Goal: Task Accomplishment & Management: Use online tool/utility

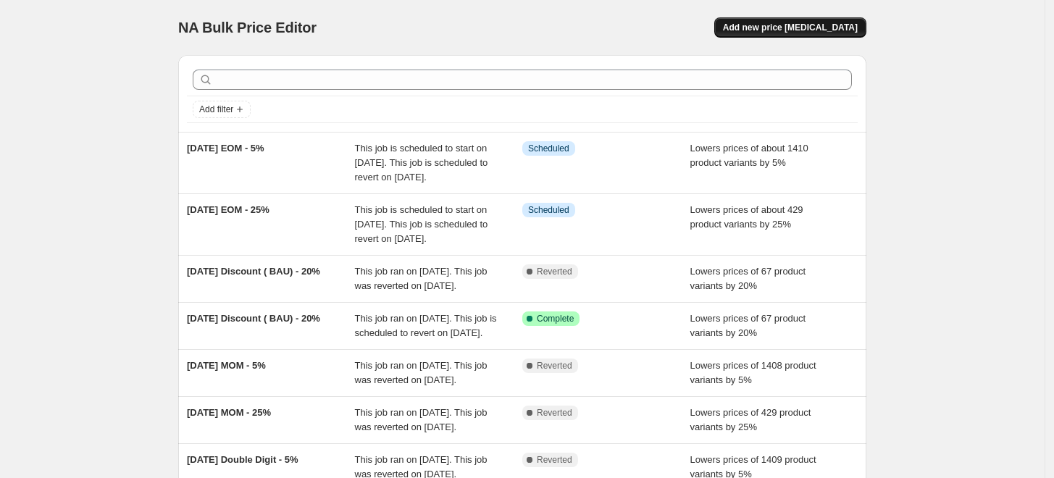
click at [823, 28] on span "Add new price [MEDICAL_DATA]" at bounding box center [790, 28] width 135 height 12
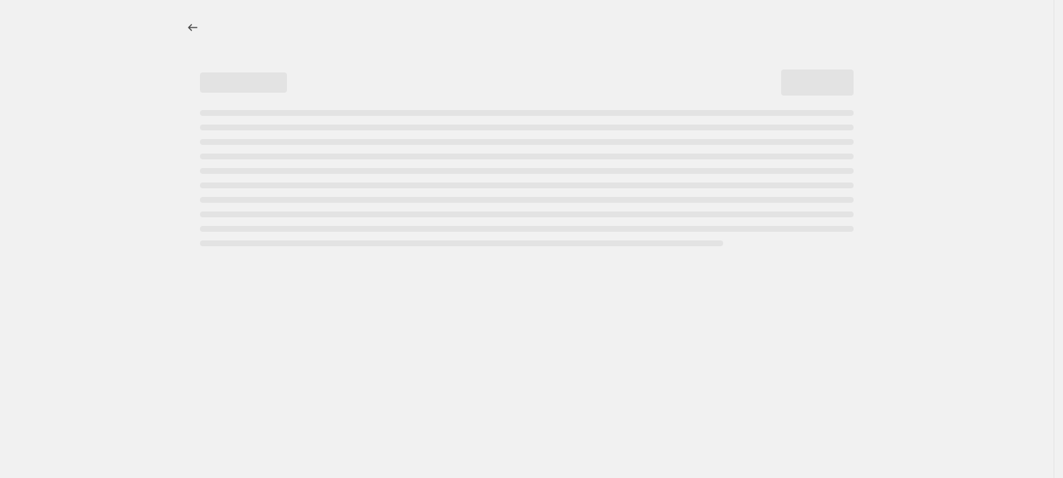
select select "percentage"
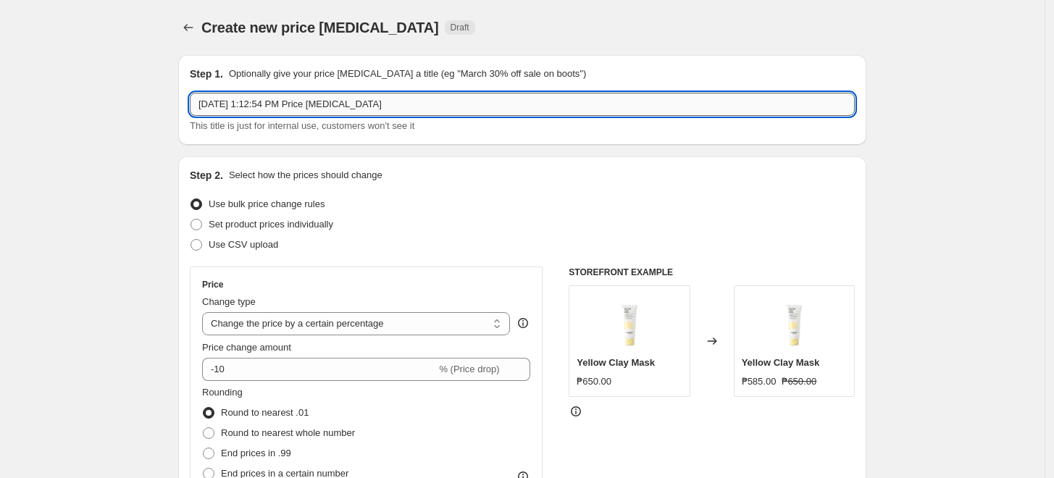
click at [429, 105] on input "[DATE] 1:12:54 PM Price [MEDICAL_DATA]" at bounding box center [522, 104] width 665 height 23
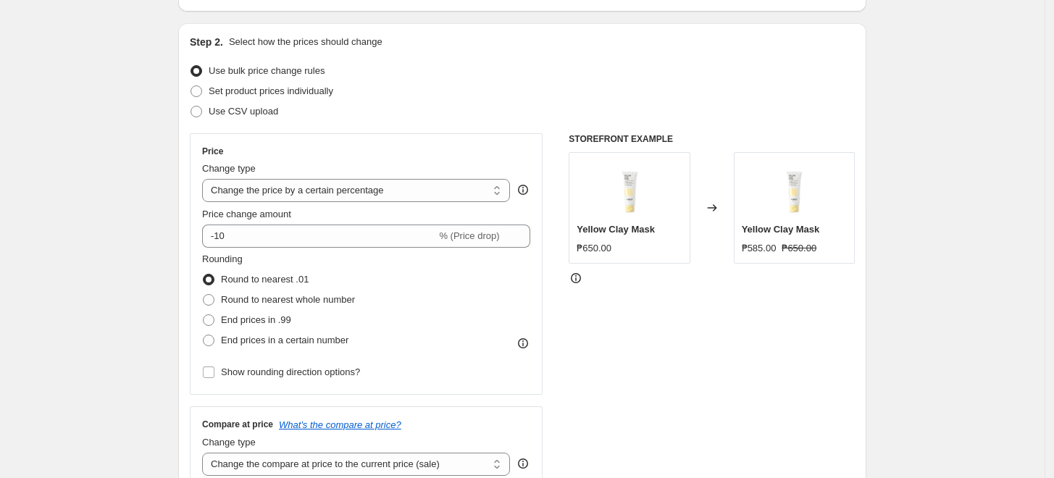
scroll to position [161, 0]
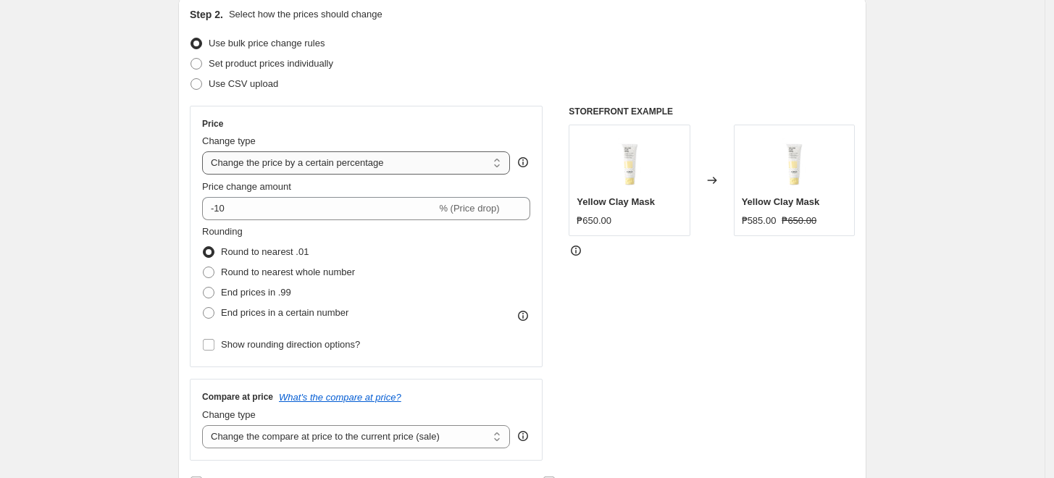
type input "[DATE] Discount 25%"
click at [370, 168] on select "Change the price to a certain amount Change the price by a certain amount Chang…" at bounding box center [356, 162] width 308 height 23
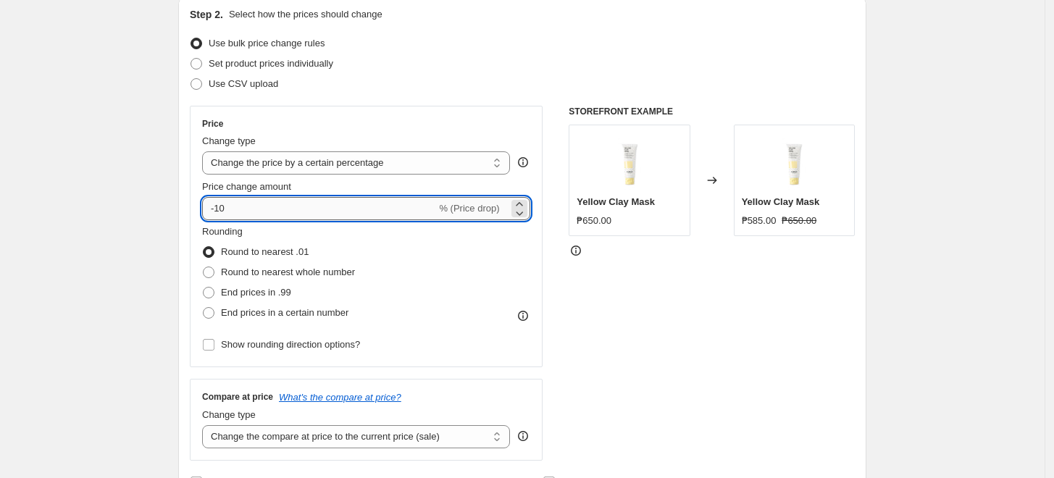
click at [301, 207] on input "-10" at bounding box center [319, 208] width 234 height 23
type input "-1"
type input "-25"
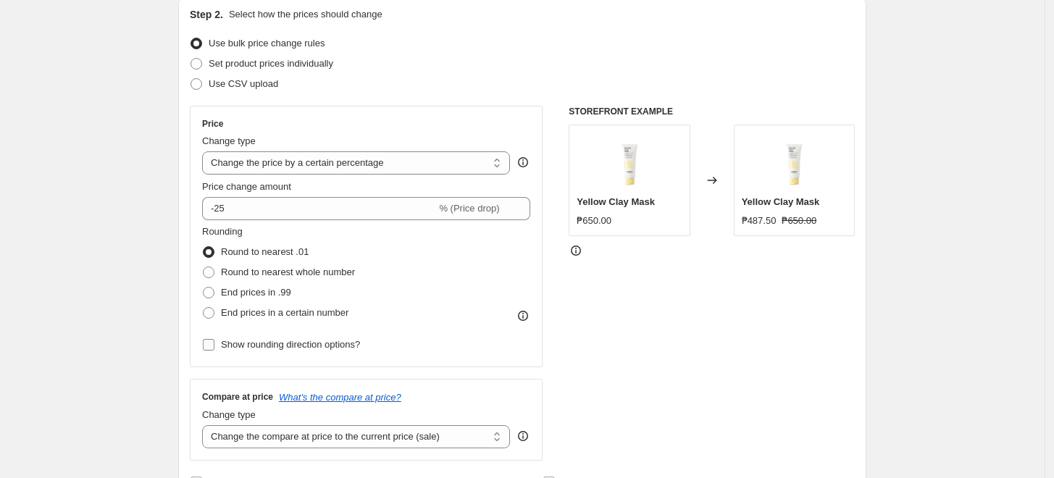
click at [261, 349] on span "Show rounding direction options?" at bounding box center [290, 344] width 139 height 11
click at [215, 349] on input "Show rounding direction options?" at bounding box center [209, 345] width 12 height 12
checkbox input "true"
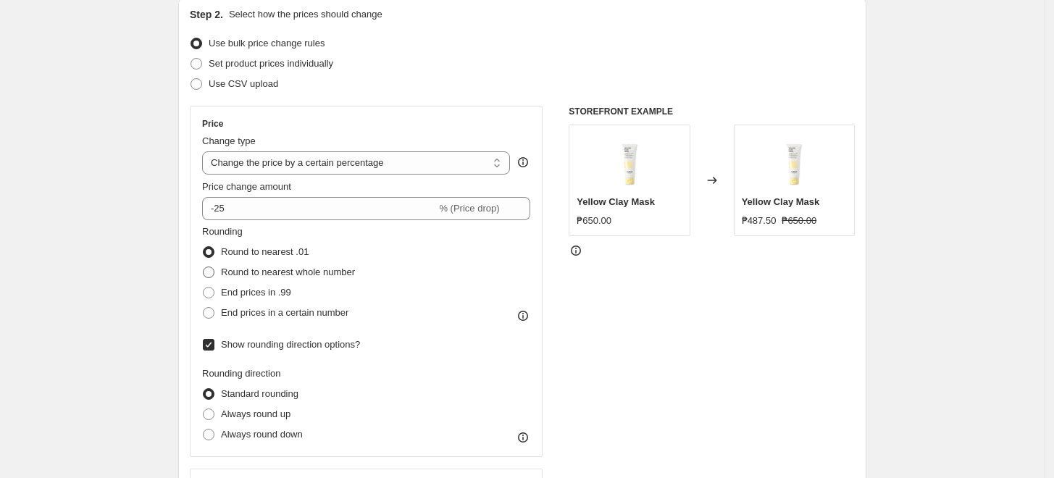
click at [278, 269] on span "Round to nearest whole number" at bounding box center [288, 272] width 134 height 11
click at [204, 267] on input "Round to nearest whole number" at bounding box center [203, 267] width 1 height 1
radio input "true"
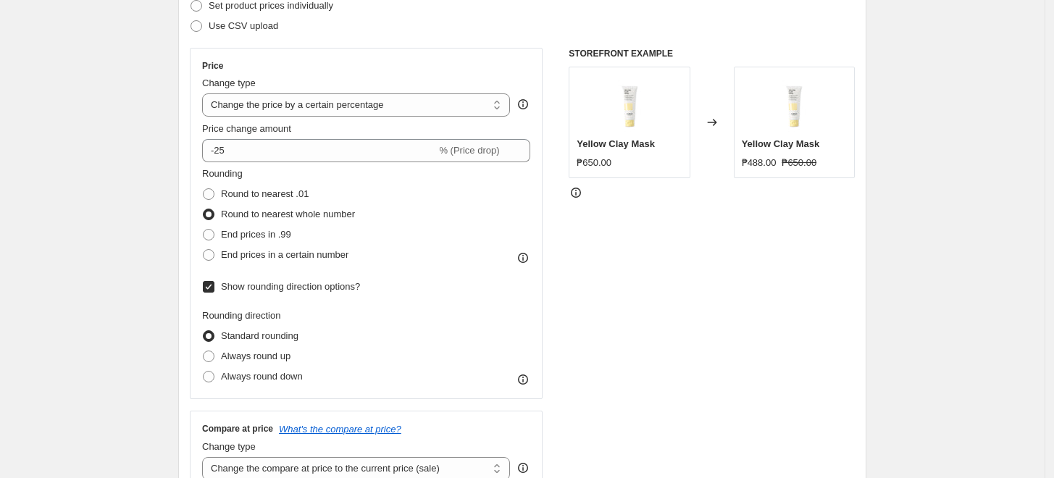
scroll to position [322, 0]
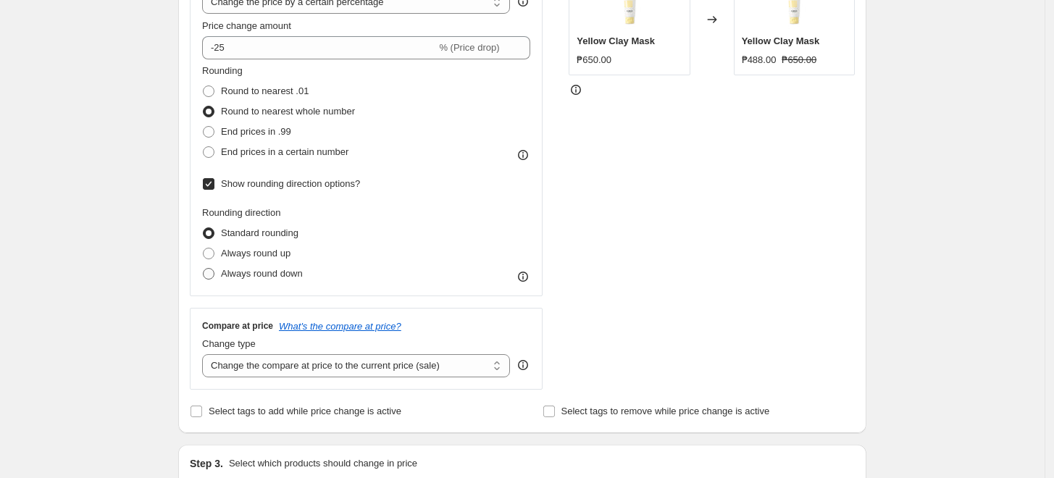
click at [268, 272] on span "Always round down" at bounding box center [262, 273] width 82 height 11
click at [204, 269] on input "Always round down" at bounding box center [203, 268] width 1 height 1
radio input "true"
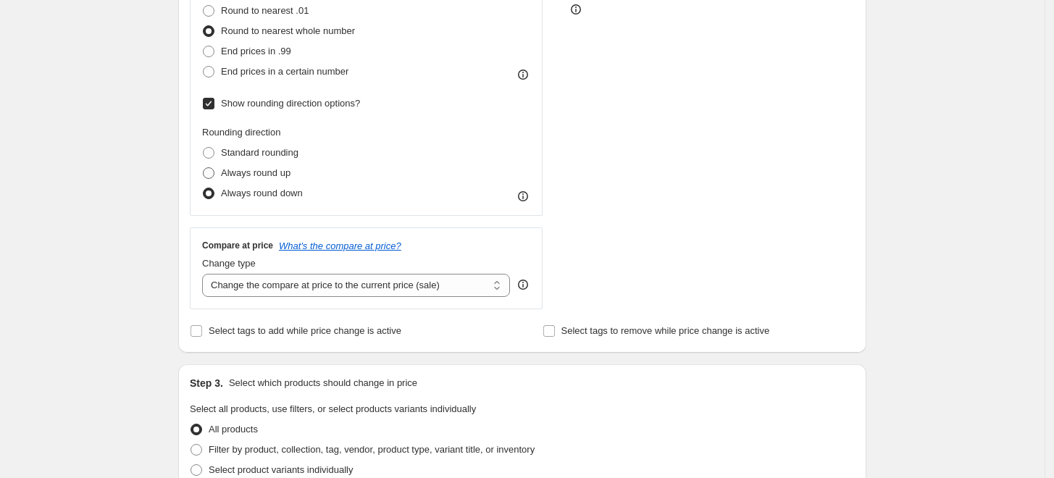
click at [262, 167] on span "Always round up" at bounding box center [256, 172] width 70 height 11
click at [204, 167] on input "Always round up" at bounding box center [203, 167] width 1 height 1
radio input "true"
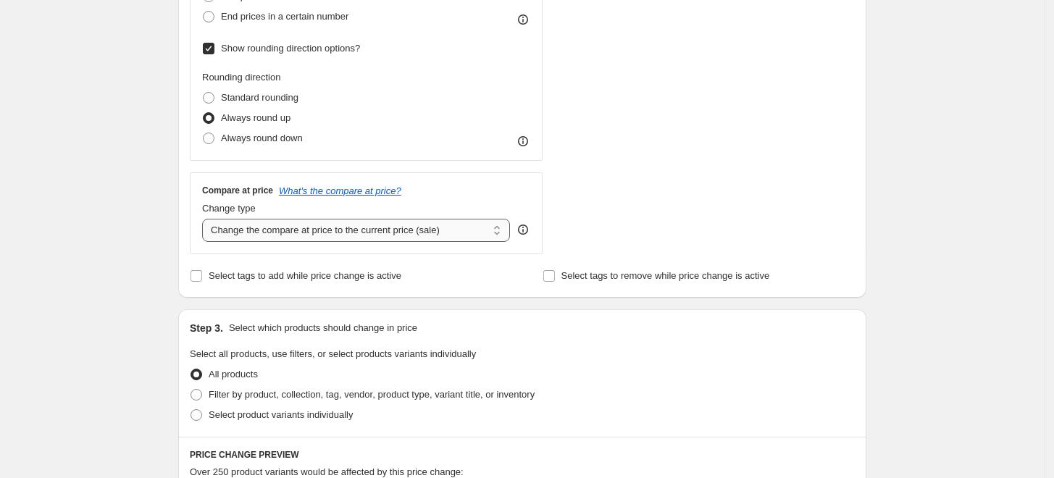
scroll to position [483, 0]
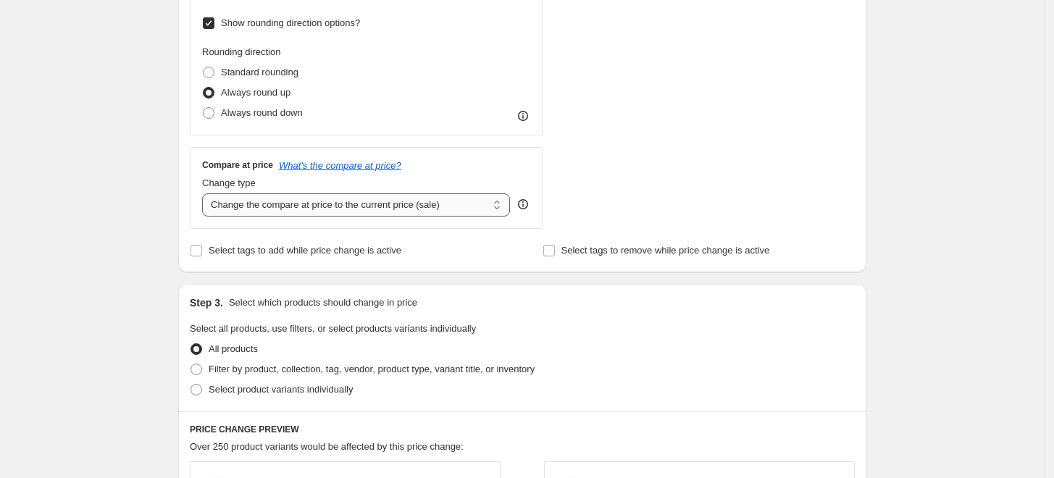
click at [349, 211] on select "Change the compare at price to the current price (sale) Change the compare at p…" at bounding box center [356, 204] width 308 height 23
select select "no_change"
click at [206, 193] on select "Change the compare at price to the current price (sale) Change the compare at p…" at bounding box center [356, 204] width 308 height 23
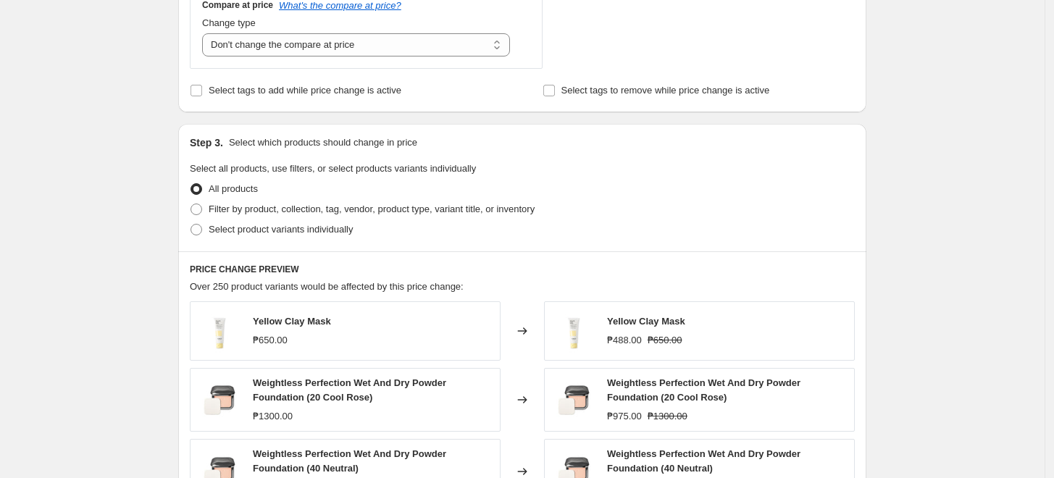
scroll to position [644, 0]
click at [235, 209] on span "Filter by product, collection, tag, vendor, product type, variant title, or inv…" at bounding box center [372, 208] width 326 height 11
click at [191, 204] on input "Filter by product, collection, tag, vendor, product type, variant title, or inv…" at bounding box center [191, 203] width 1 height 1
radio input "true"
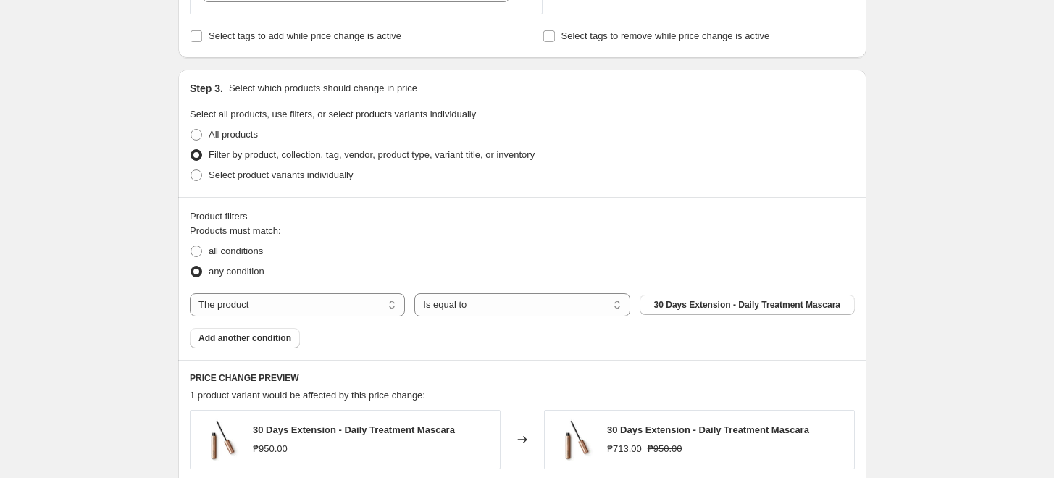
scroll to position [725, 0]
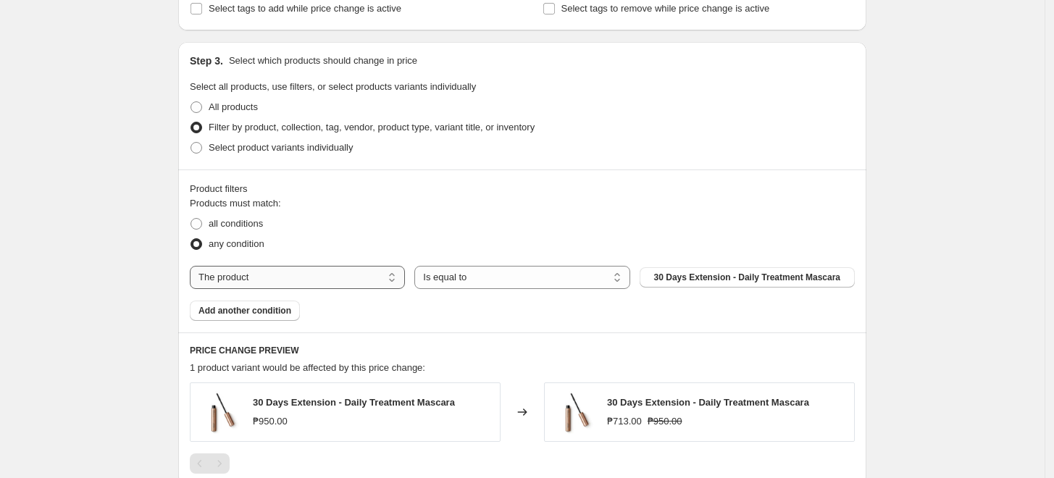
click at [285, 280] on select "The product The product's collection The product's tag The product's vendor The…" at bounding box center [297, 277] width 215 height 23
select select "collection"
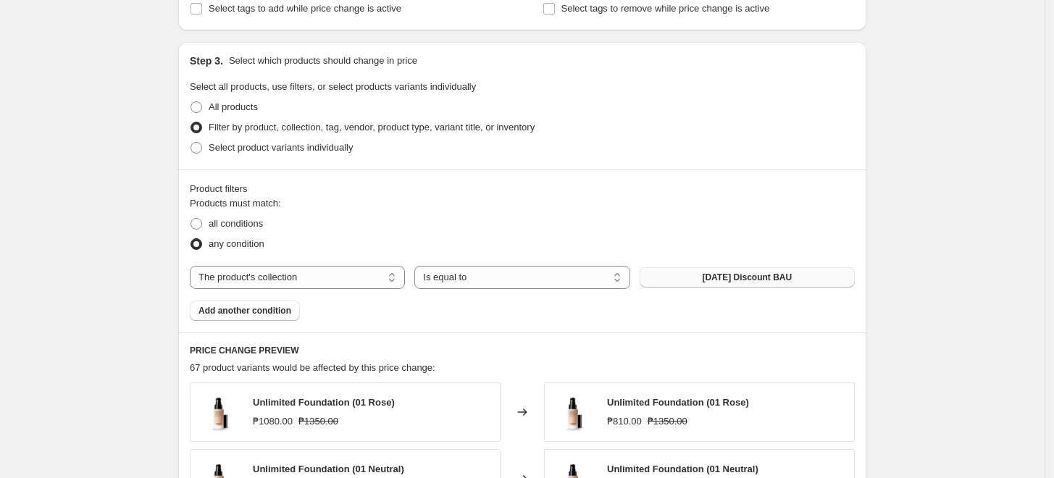
click at [781, 285] on button "[DATE] Discount BAU" at bounding box center [747, 277] width 215 height 20
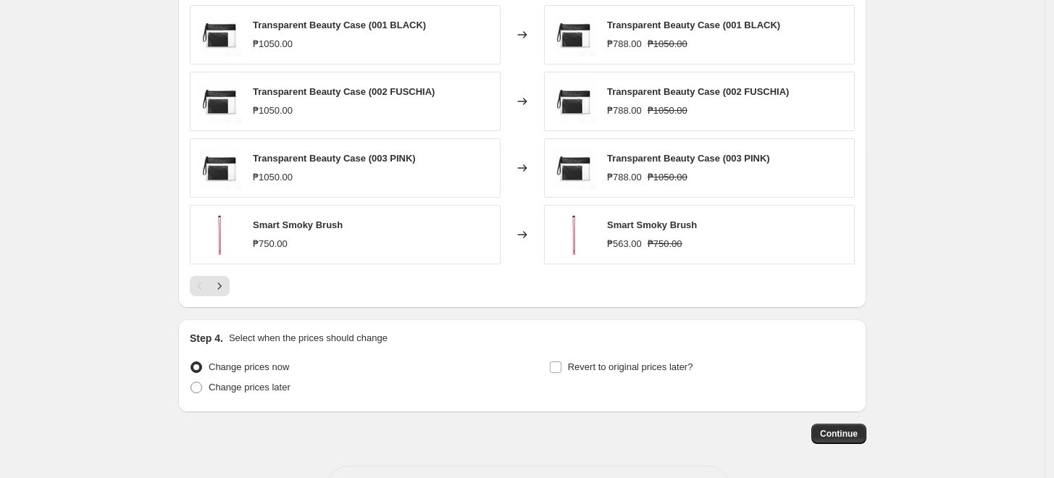
scroll to position [1207, 0]
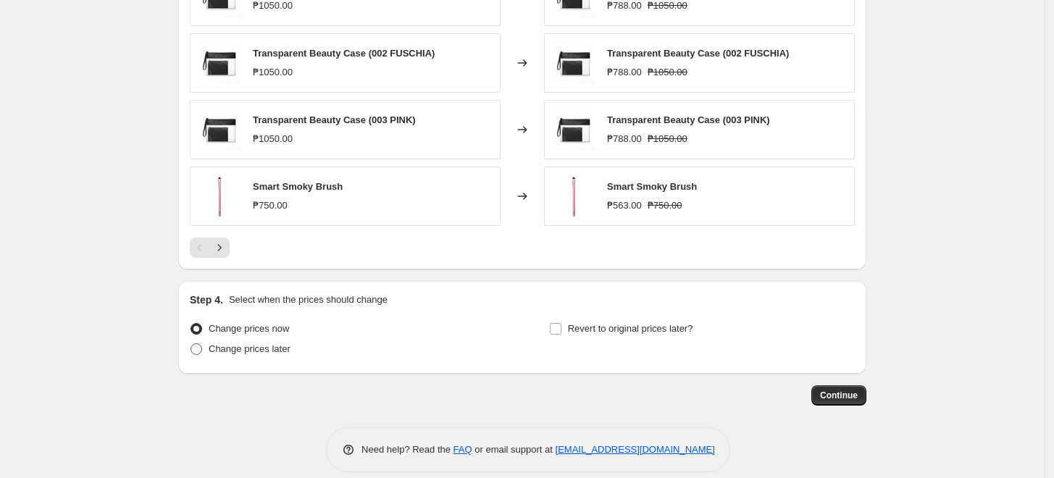
click at [274, 350] on span "Change prices later" at bounding box center [250, 348] width 82 height 11
click at [191, 344] on input "Change prices later" at bounding box center [191, 343] width 1 height 1
radio input "true"
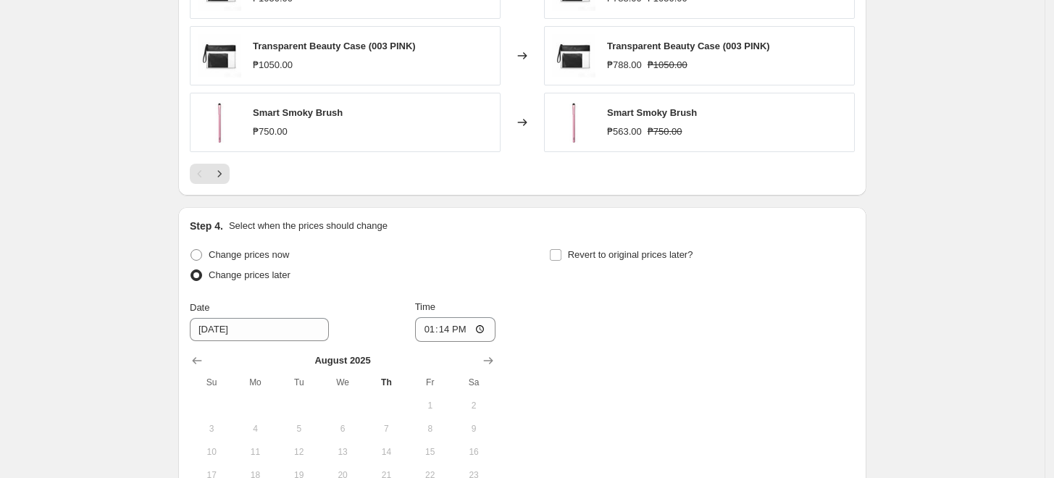
scroll to position [1368, 0]
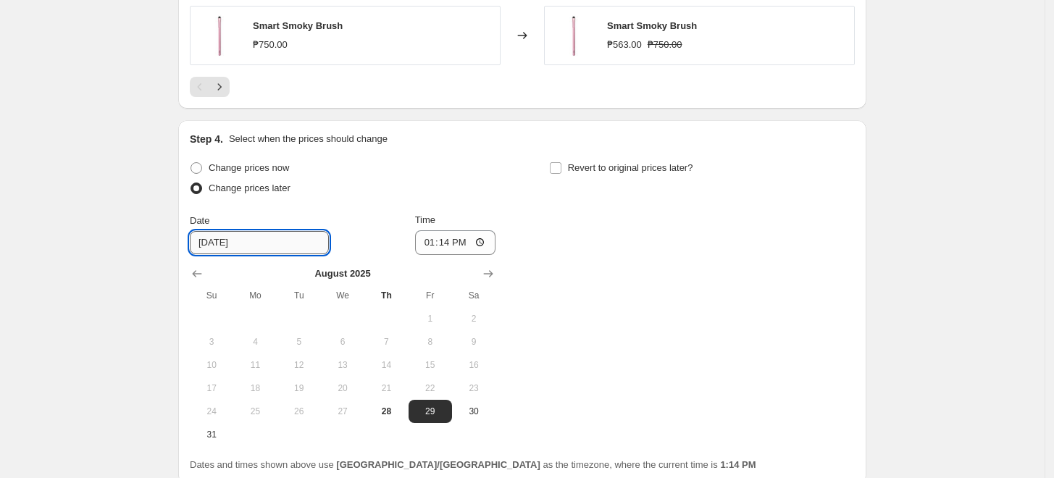
click at [278, 242] on input "[DATE]" at bounding box center [259, 242] width 139 height 23
click at [499, 272] on button "Show next month, September 2025" at bounding box center [488, 274] width 20 height 20
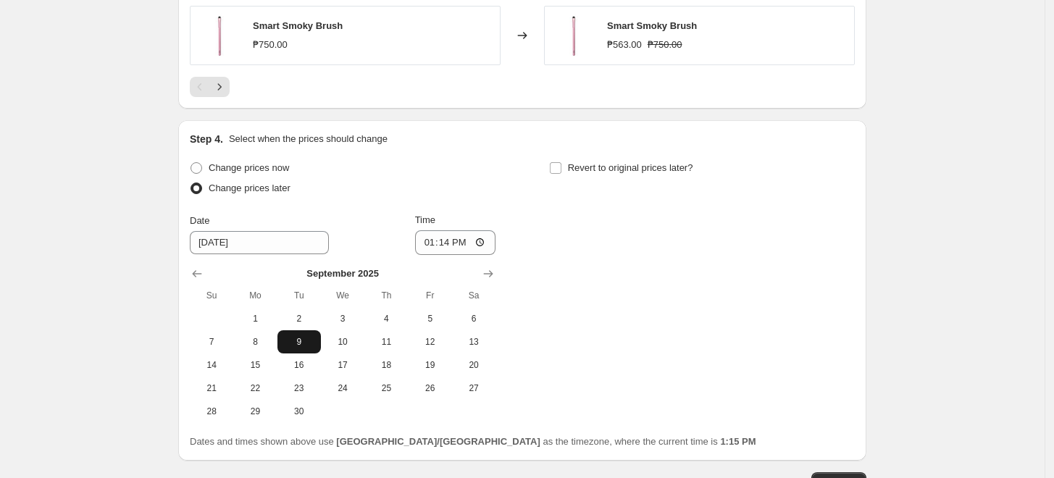
click at [293, 346] on span "9" at bounding box center [299, 342] width 32 height 12
type input "[DATE]"
click at [464, 249] on input "13:14" at bounding box center [455, 242] width 81 height 25
click at [442, 238] on input "13:14" at bounding box center [455, 242] width 81 height 25
click at [480, 238] on input "13:14" at bounding box center [455, 242] width 81 height 25
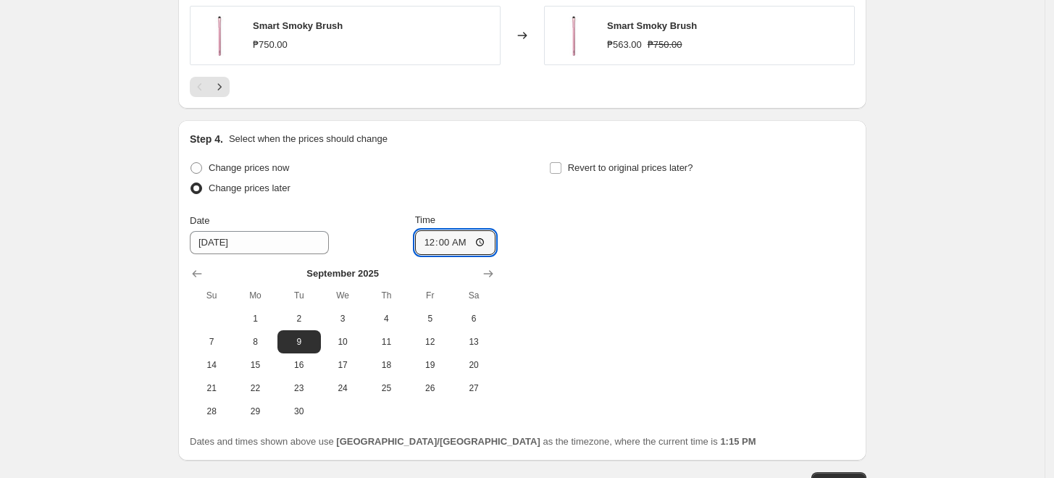
type input "00:00"
click at [623, 308] on div "Change prices now Change prices later Date [DATE] Time 00:00 [DATE] Su Mo Tu We…" at bounding box center [522, 290] width 665 height 265
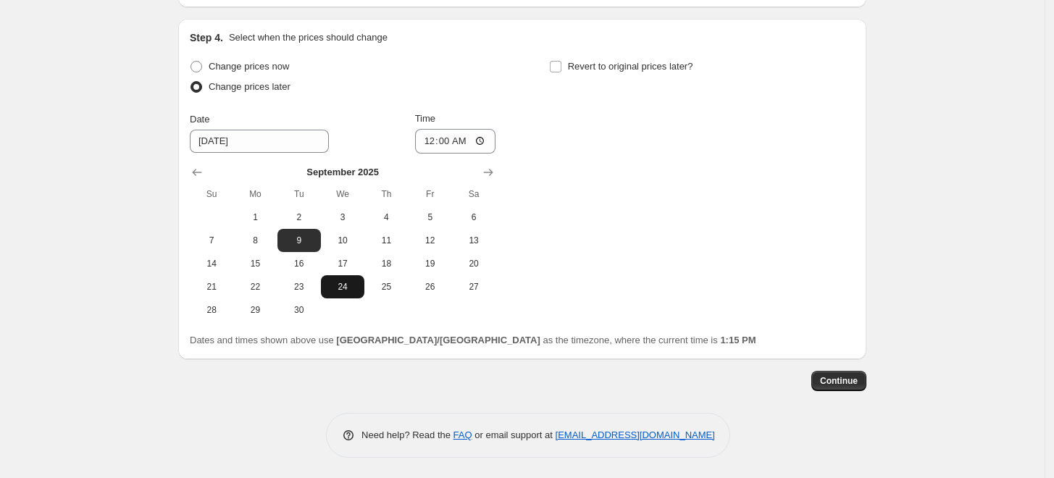
scroll to position [1470, 0]
click at [567, 68] on label "Revert to original prices later?" at bounding box center [621, 66] width 144 height 20
click at [562, 68] on input "Revert to original prices later?" at bounding box center [556, 66] width 12 height 12
checkbox input "true"
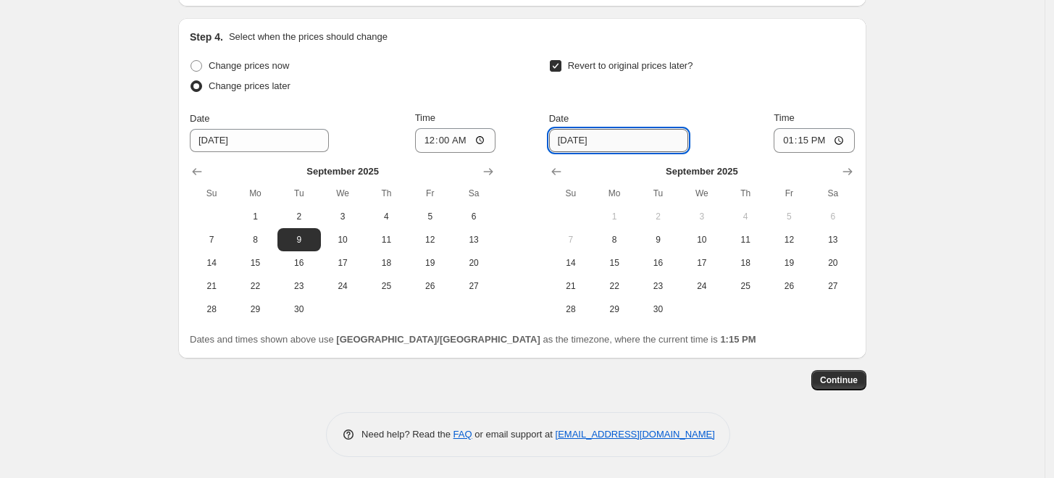
click at [617, 142] on input "[DATE]" at bounding box center [618, 140] width 139 height 23
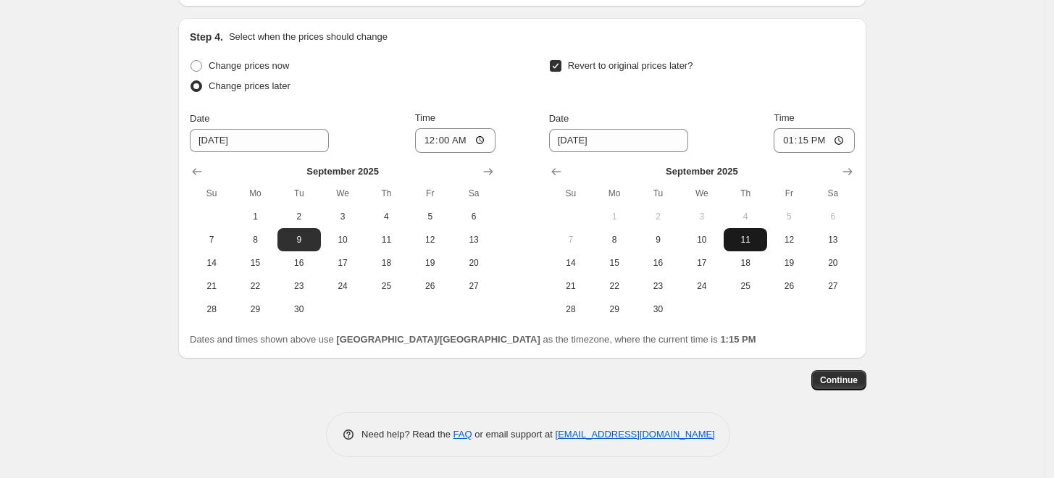
click at [749, 244] on span "11" at bounding box center [746, 240] width 32 height 12
type input "[DATE]"
click at [817, 141] on input "13:15" at bounding box center [814, 140] width 81 height 25
click at [841, 141] on input "13:15" at bounding box center [814, 140] width 81 height 25
type input "23:59"
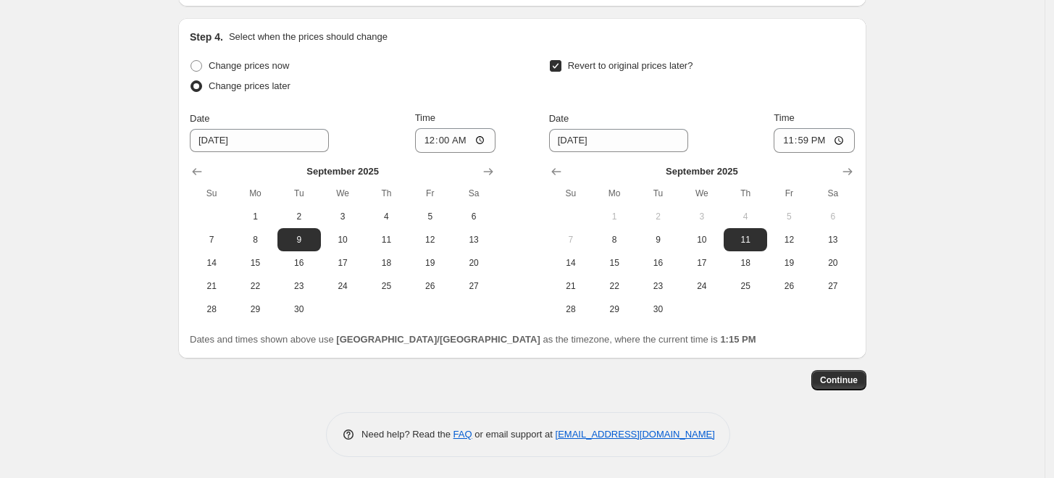
click at [858, 382] on span "Continue" at bounding box center [839, 381] width 38 height 12
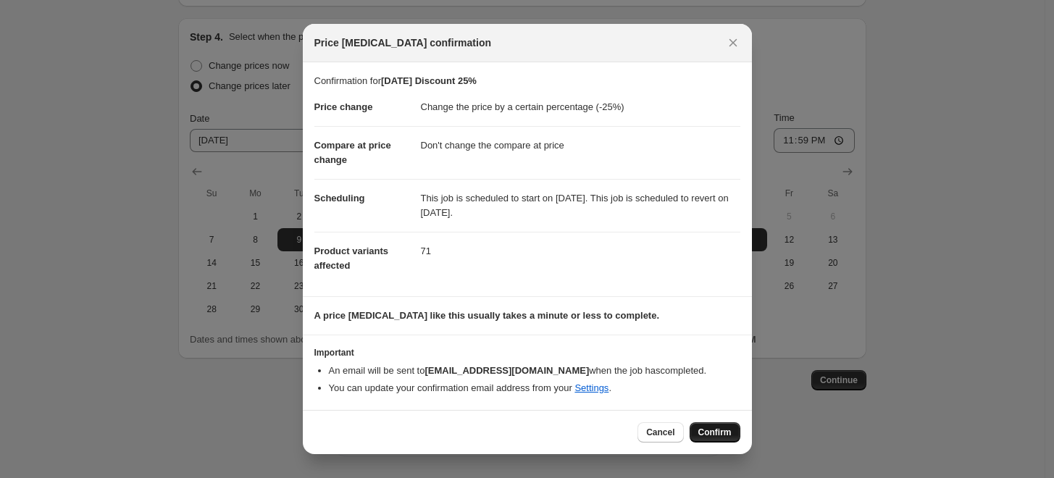
click at [707, 428] on span "Confirm" at bounding box center [715, 433] width 33 height 12
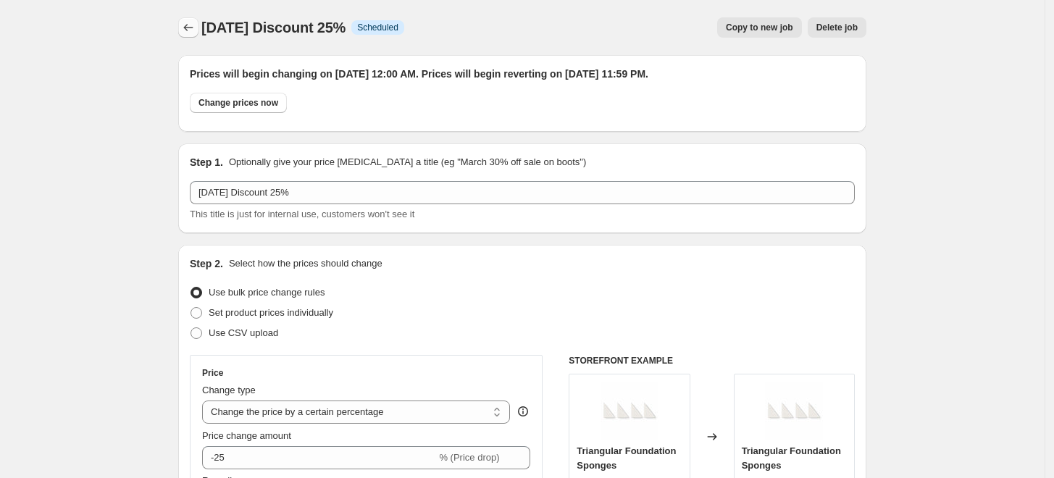
click at [189, 33] on icon "Price change jobs" at bounding box center [188, 27] width 14 height 14
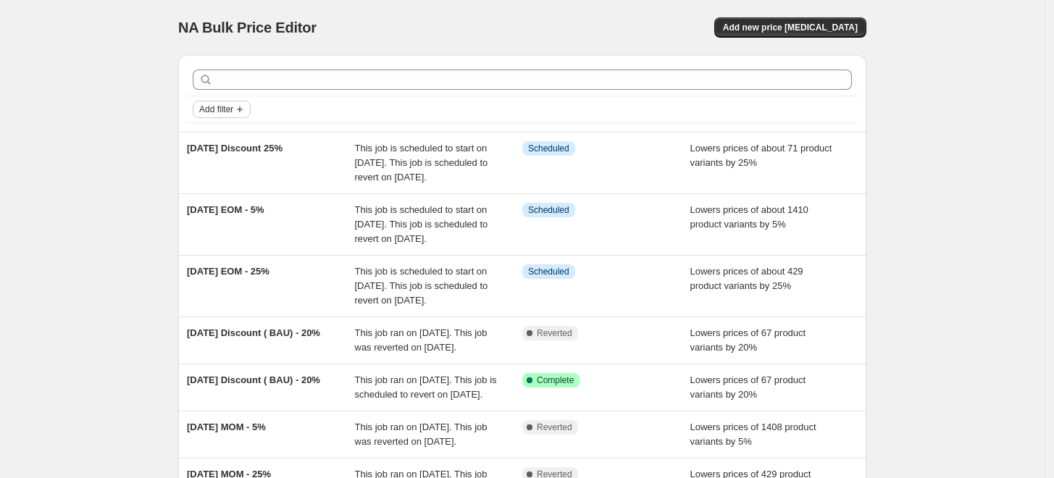
click at [233, 111] on span "Add filter" at bounding box center [216, 110] width 34 height 12
click at [240, 134] on span "Job status" at bounding box center [227, 137] width 43 height 11
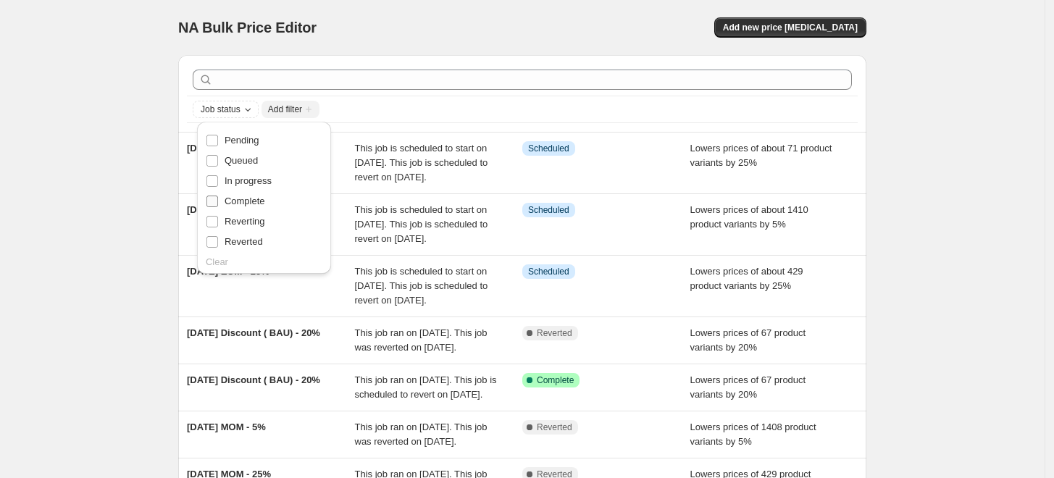
click at [240, 199] on span "Complete" at bounding box center [245, 201] width 41 height 11
click at [218, 199] on input "Complete" at bounding box center [213, 202] width 12 height 12
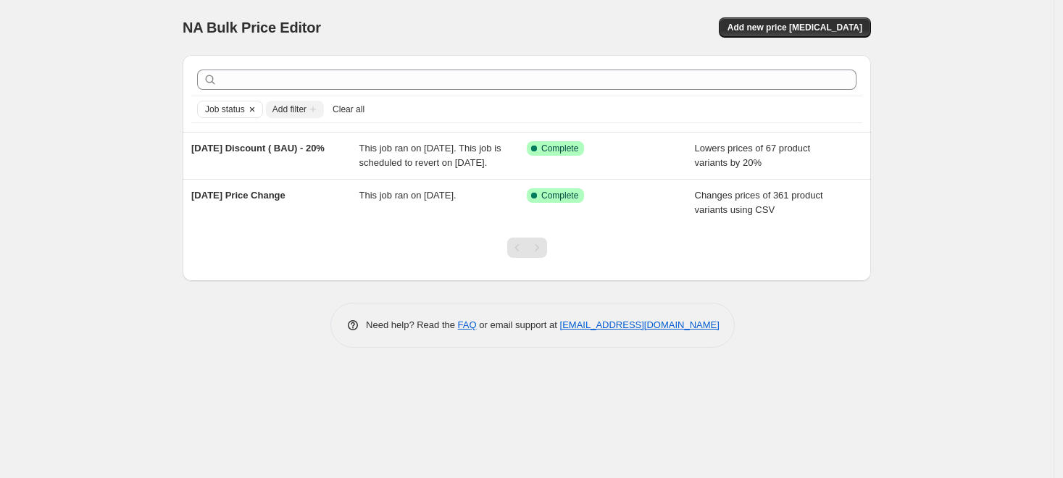
click at [250, 114] on icon "Clear" at bounding box center [252, 110] width 12 height 12
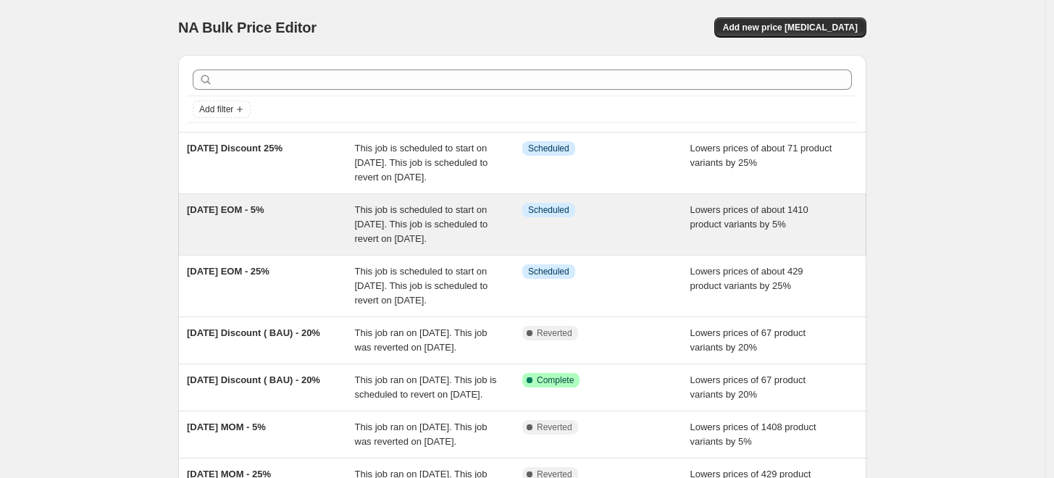
click at [467, 246] on div "This job is scheduled to start on [DATE]. This job is scheduled to revert on [D…" at bounding box center [439, 224] width 168 height 43
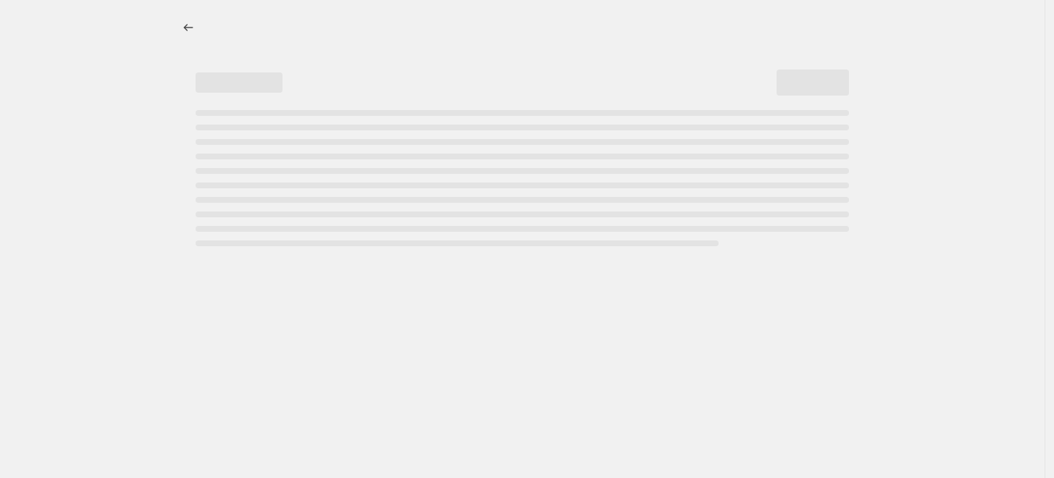
select select "percentage"
select select "no_change"
select select "collection"
select select "not_equal"
select select "collection"
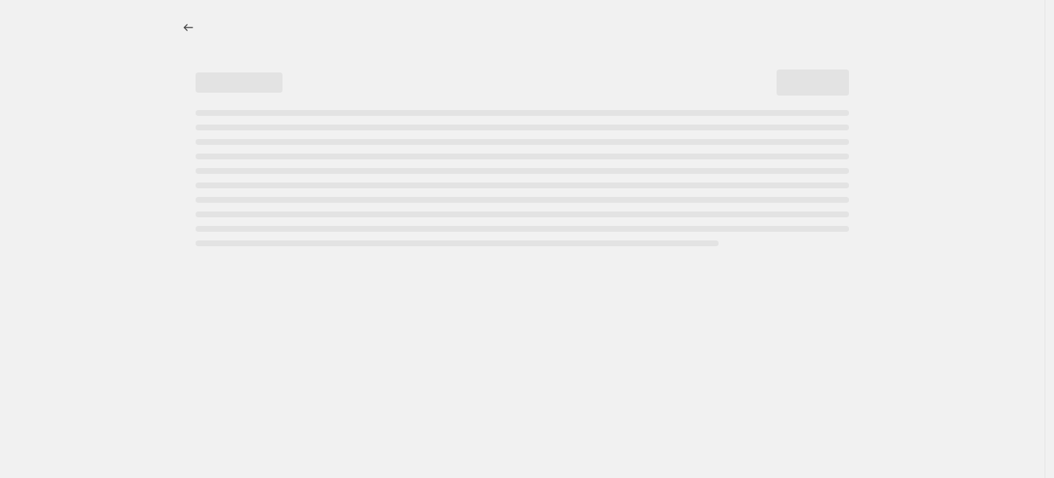
select select "not_equal"
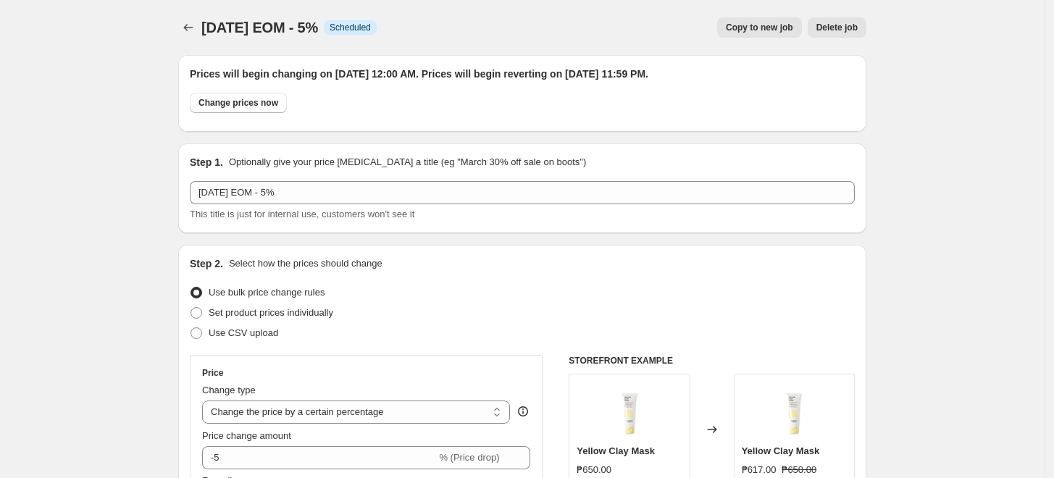
click at [765, 33] on span "Copy to new job" at bounding box center [759, 28] width 67 height 12
select select "percentage"
select select "no_change"
select select "collection"
select select "not_equal"
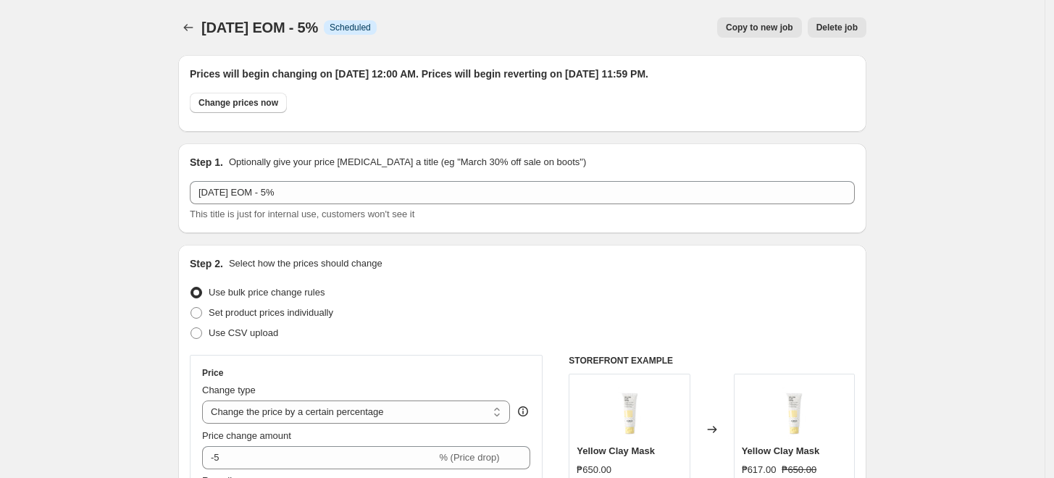
select select "collection"
select select "not_equal"
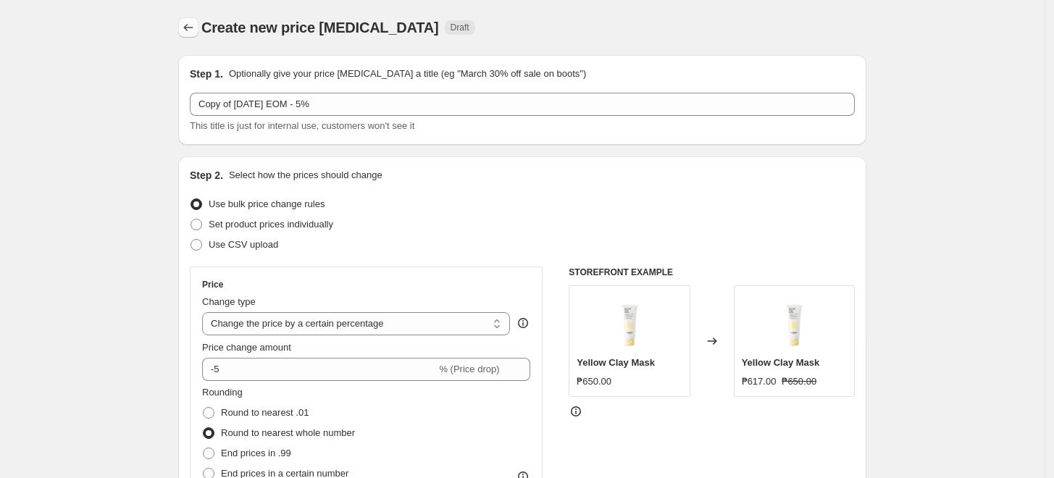
click at [186, 28] on icon "Price change jobs" at bounding box center [188, 27] width 14 height 14
